Goal: Find contact information: Find contact information

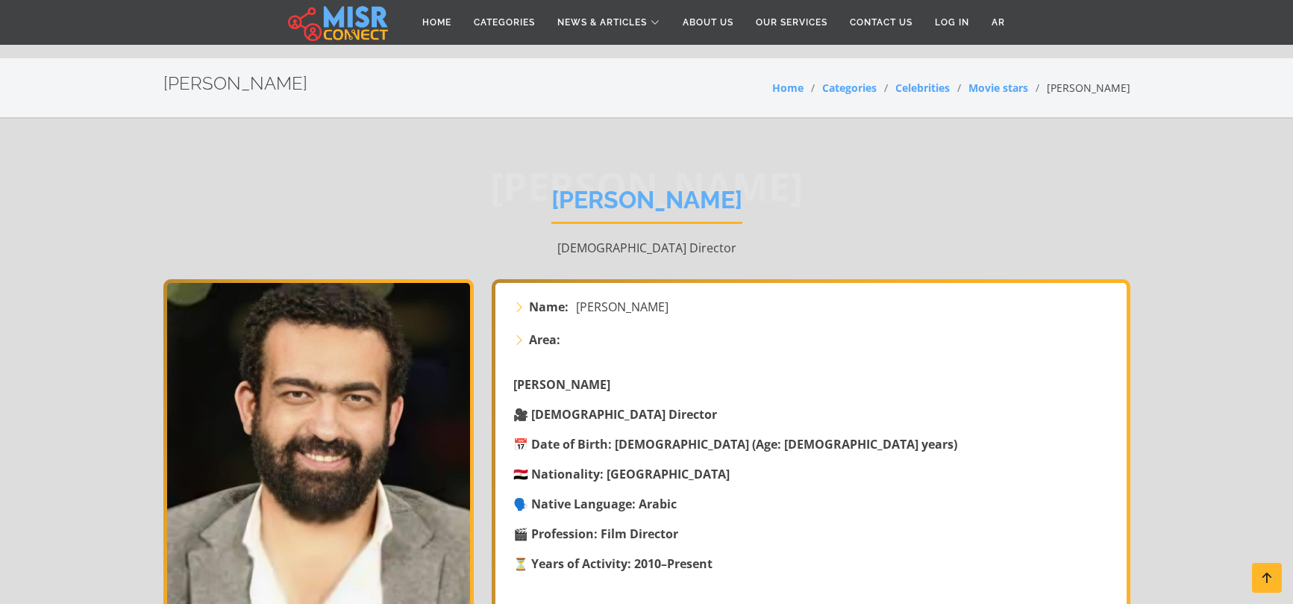
scroll to position [384, 0]
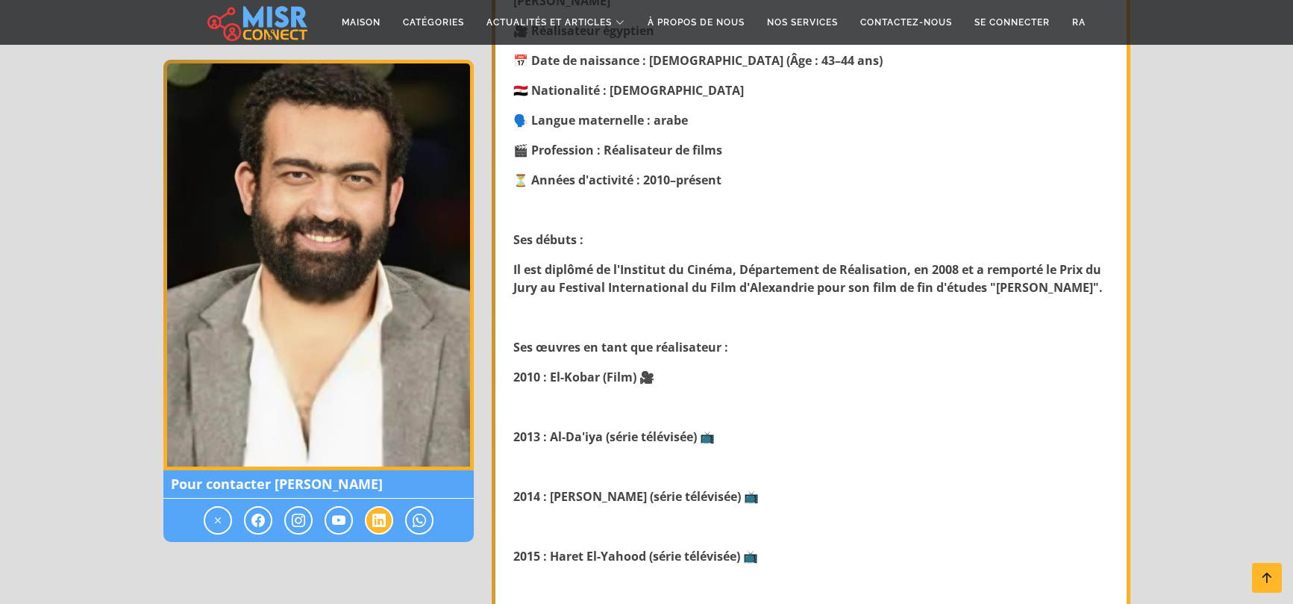
click at [378, 516] on icon at bounding box center [378, 520] width 13 height 18
click at [379, 518] on icon at bounding box center [378, 520] width 13 height 18
click at [384, 531] on span at bounding box center [379, 520] width 28 height 28
click at [429, 513] on span at bounding box center [419, 520] width 28 height 28
click at [425, 515] on icon at bounding box center [419, 520] width 13 height 18
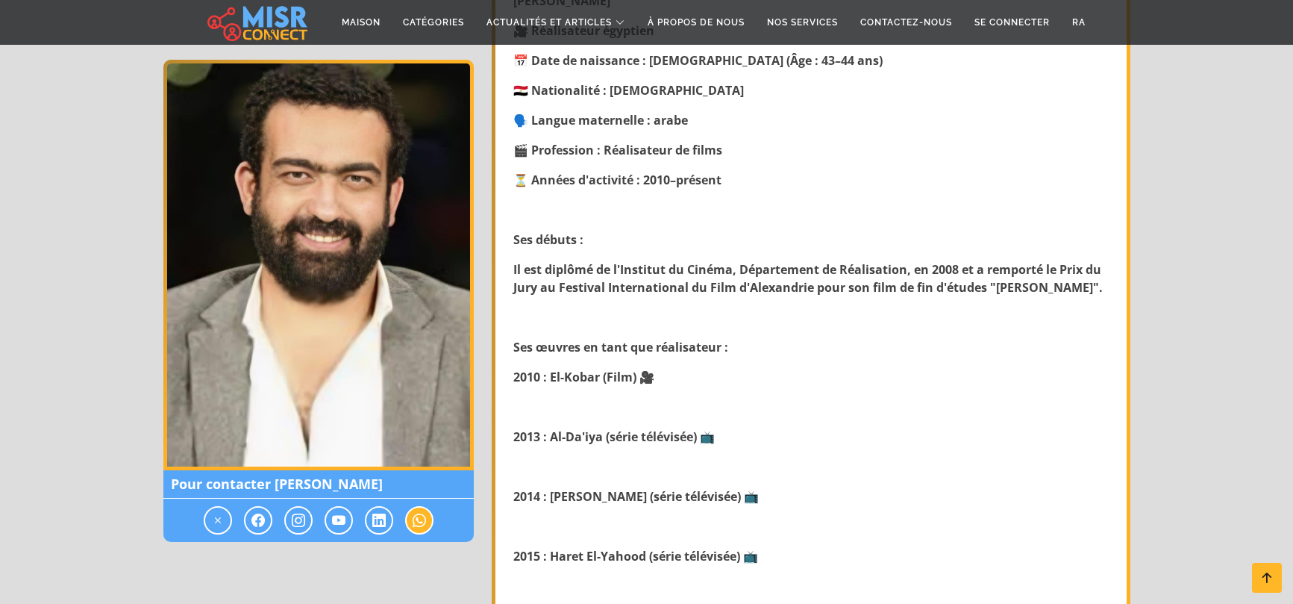
click at [425, 515] on icon at bounding box center [419, 520] width 13 height 18
click at [292, 519] on icon at bounding box center [298, 520] width 13 height 18
click at [269, 518] on span at bounding box center [258, 520] width 28 height 28
click at [255, 518] on icon at bounding box center [257, 520] width 13 height 18
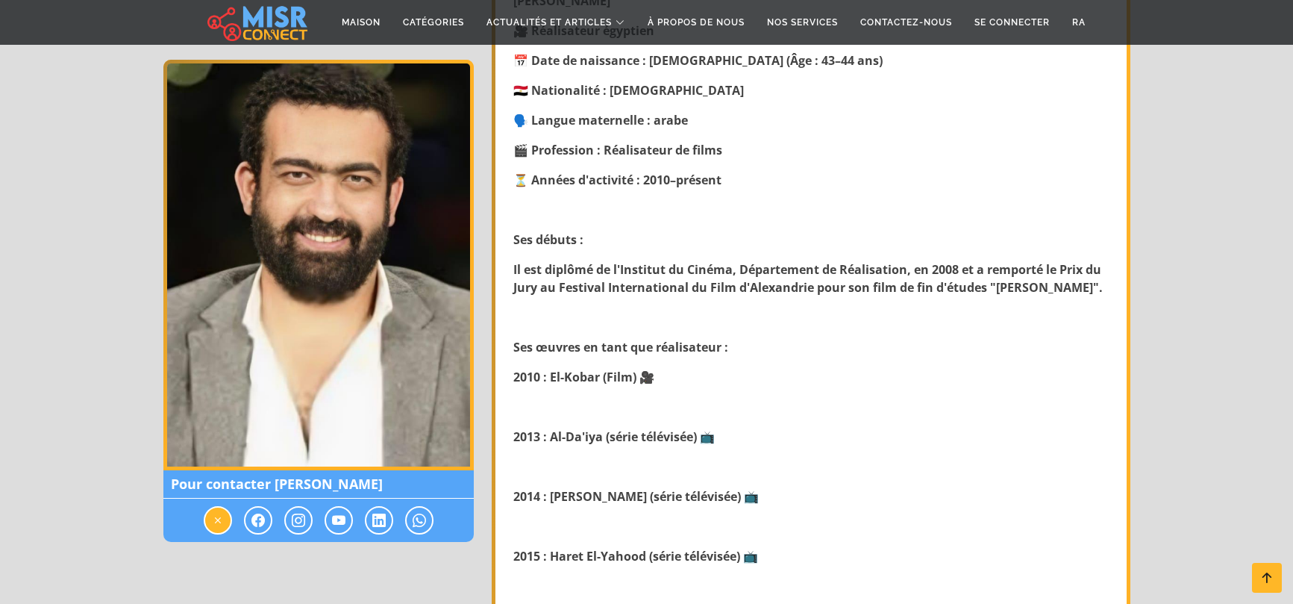
click at [211, 517] on icon at bounding box center [217, 520] width 13 height 18
click at [228, 518] on span at bounding box center [218, 520] width 28 height 28
drag, startPoint x: 235, startPoint y: 519, endPoint x: 246, endPoint y: 521, distance: 10.7
click at [238, 519] on div at bounding box center [318, 519] width 310 height 43
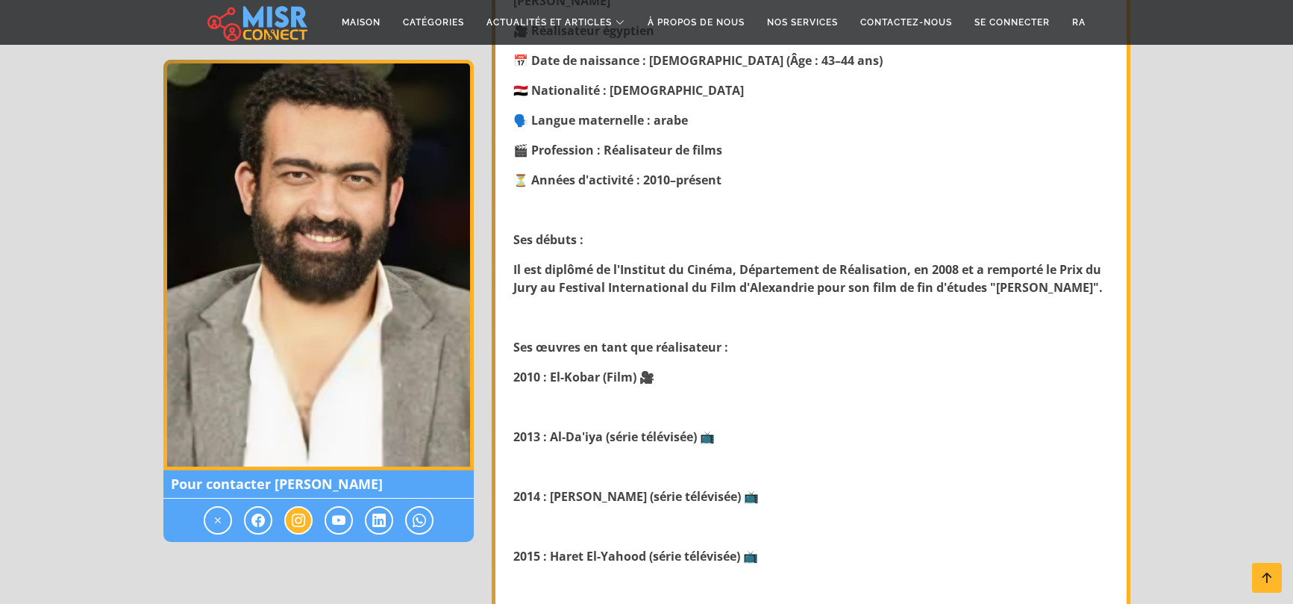
click at [287, 523] on span at bounding box center [298, 520] width 28 height 28
click at [310, 522] on span at bounding box center [298, 520] width 28 height 28
click at [328, 520] on span at bounding box center [339, 520] width 28 height 28
click at [347, 521] on span at bounding box center [339, 520] width 28 height 28
click at [373, 521] on icon at bounding box center [378, 520] width 13 height 18
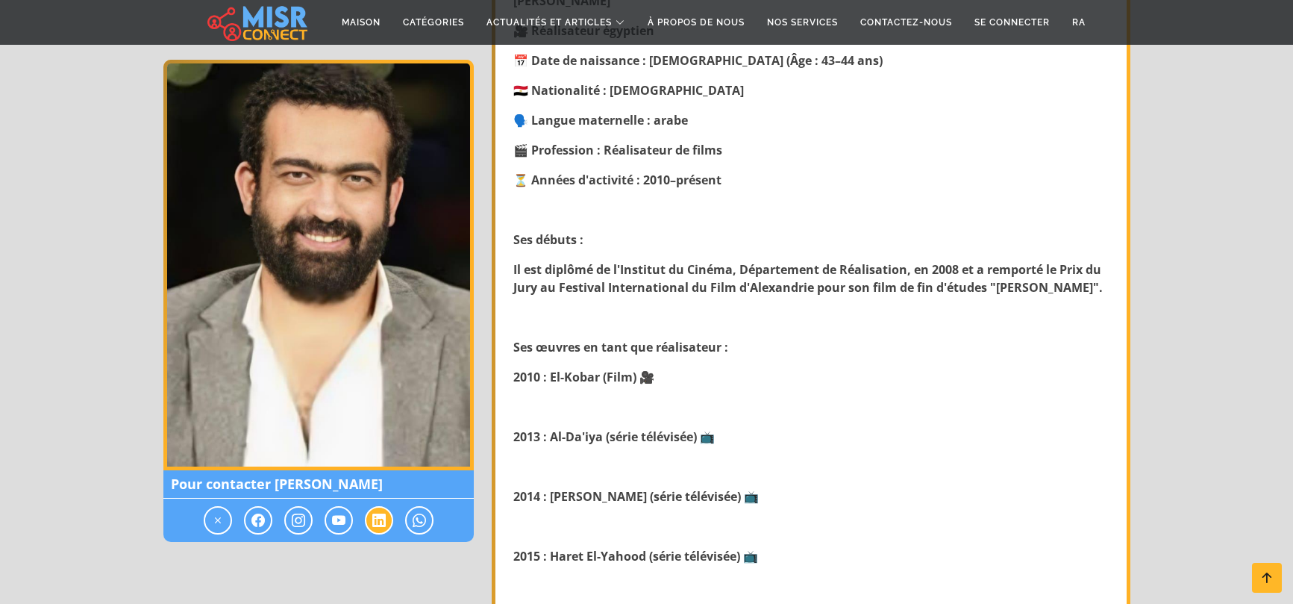
click at [375, 521] on icon at bounding box center [378, 520] width 13 height 18
click at [401, 519] on div at bounding box center [318, 519] width 310 height 43
click at [402, 519] on div at bounding box center [318, 519] width 310 height 43
click at [403, 520] on div at bounding box center [318, 519] width 310 height 43
click at [414, 520] on icon at bounding box center [419, 520] width 13 height 18
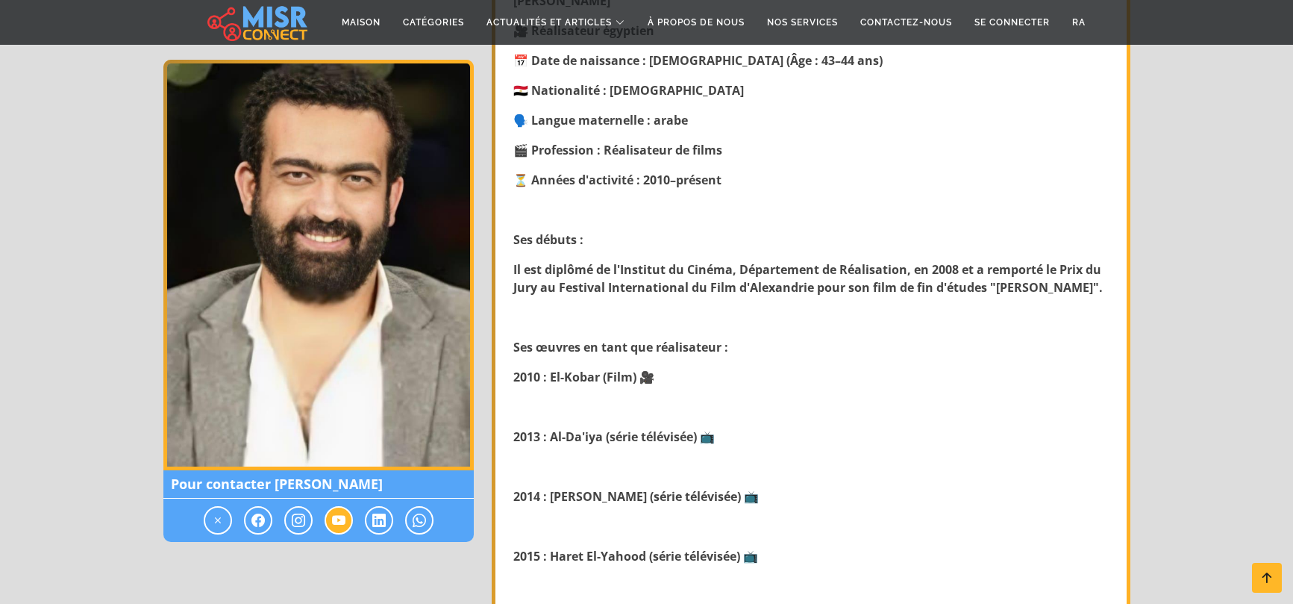
drag, startPoint x: 414, startPoint y: 520, endPoint x: 337, endPoint y: 505, distance: 78.3
click at [342, 519] on icon at bounding box center [338, 520] width 13 height 18
click at [309, 379] on img at bounding box center [318, 265] width 310 height 410
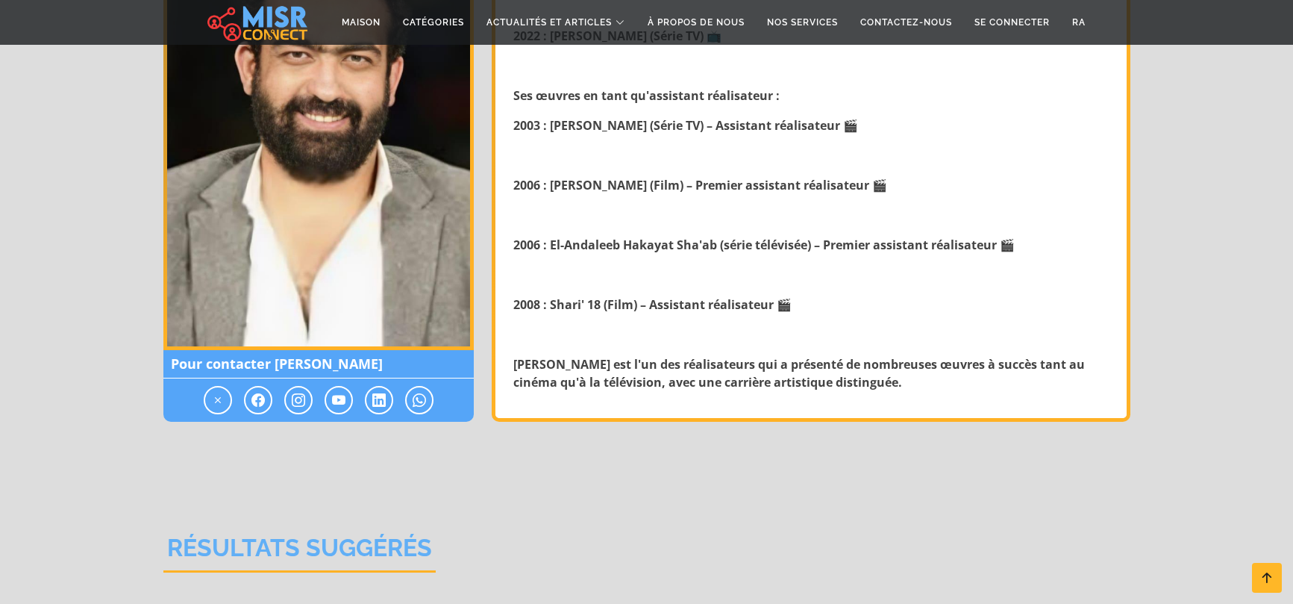
scroll to position [1200, 0]
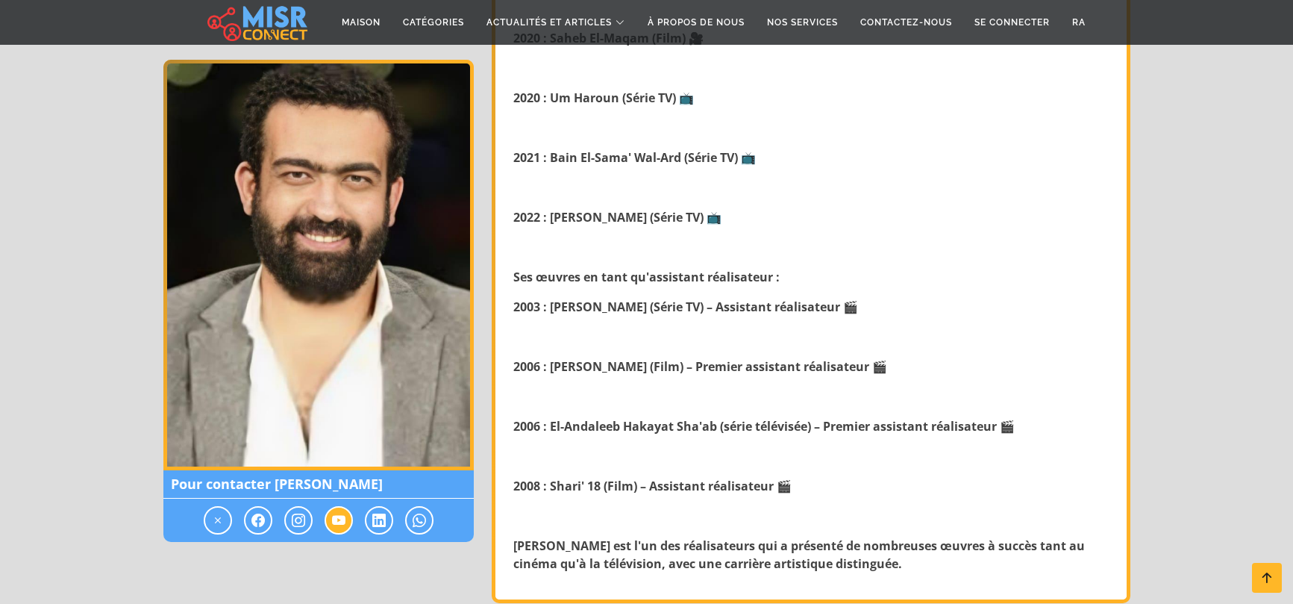
click at [326, 516] on span at bounding box center [339, 520] width 28 height 28
click at [328, 516] on span at bounding box center [339, 520] width 28 height 28
click at [266, 514] on span at bounding box center [258, 520] width 28 height 28
click at [226, 516] on span at bounding box center [218, 520] width 28 height 28
click at [224, 516] on icon at bounding box center [217, 520] width 13 height 18
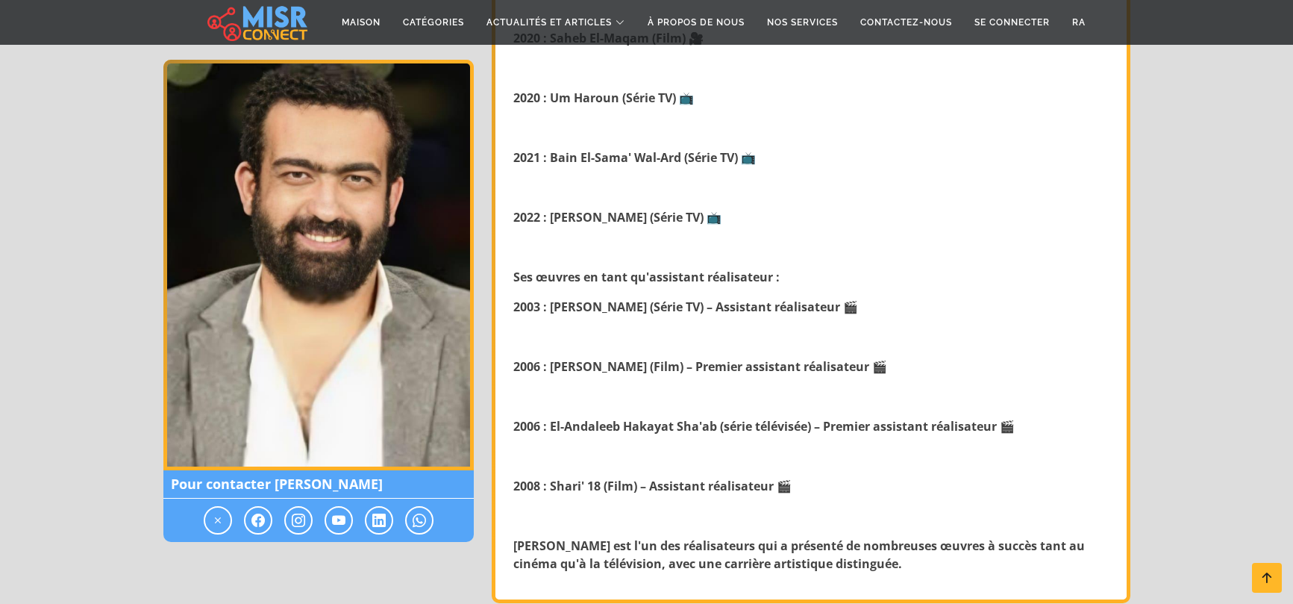
click at [273, 487] on font "Pour contacter [PERSON_NAME]" at bounding box center [277, 484] width 212 height 18
click at [314, 483] on font "Pour contacter [PERSON_NAME]" at bounding box center [277, 484] width 212 height 18
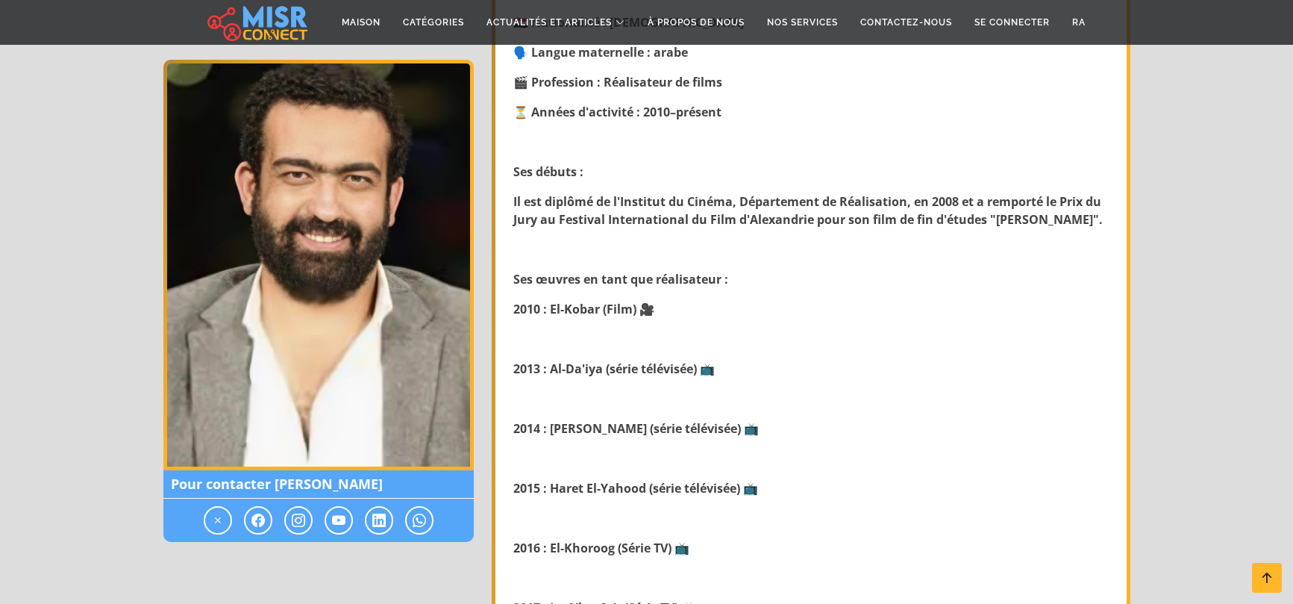
scroll to position [0, 0]
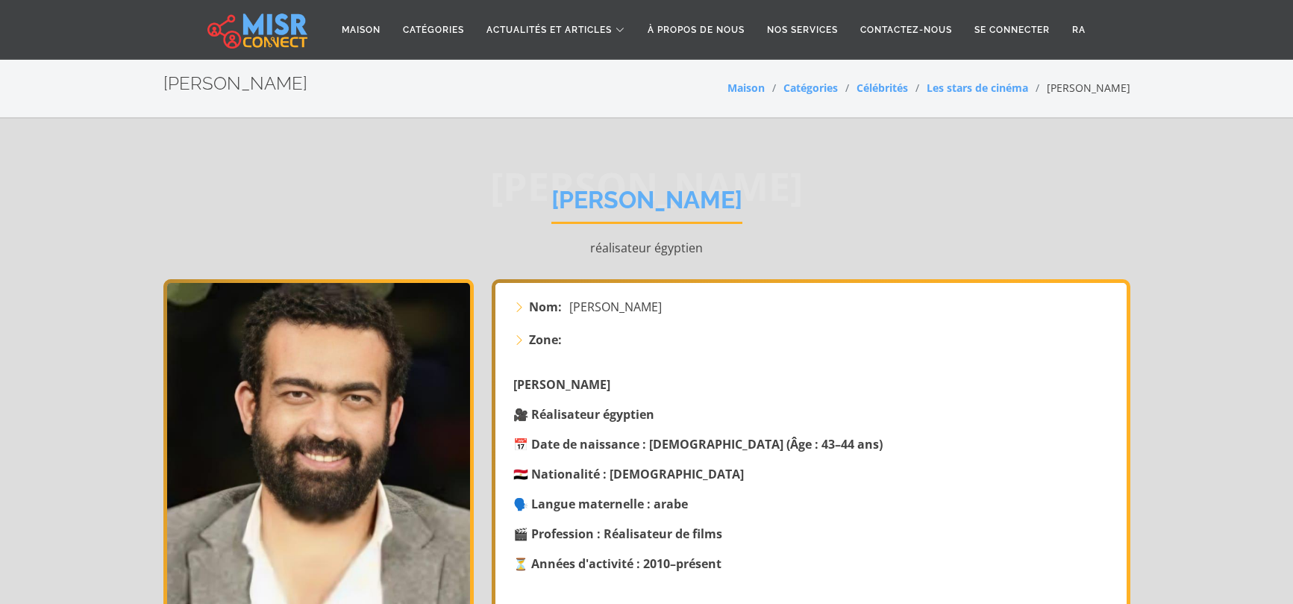
click at [564, 187] on font "[PERSON_NAME]" at bounding box center [646, 200] width 191 height 28
